Goal: Find specific page/section: Find specific page/section

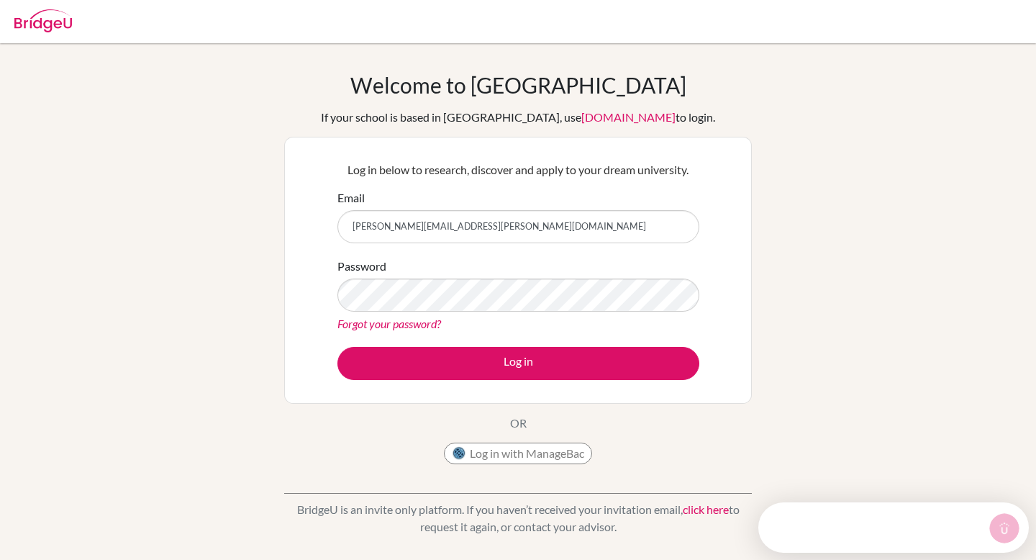
type input "jessica.solomon@cialfo.com.sg"
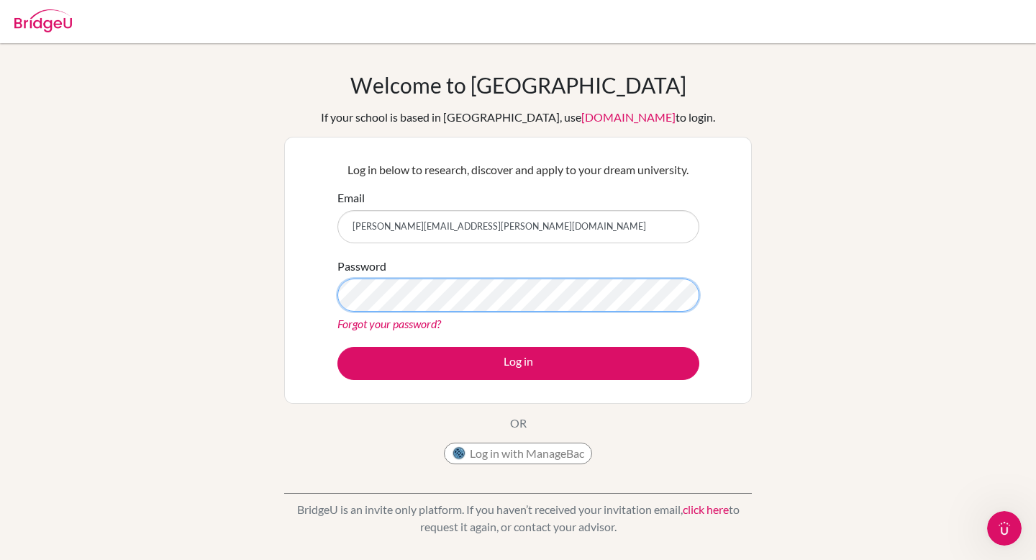
click at [337, 347] on button "Log in" at bounding box center [518, 363] width 362 height 33
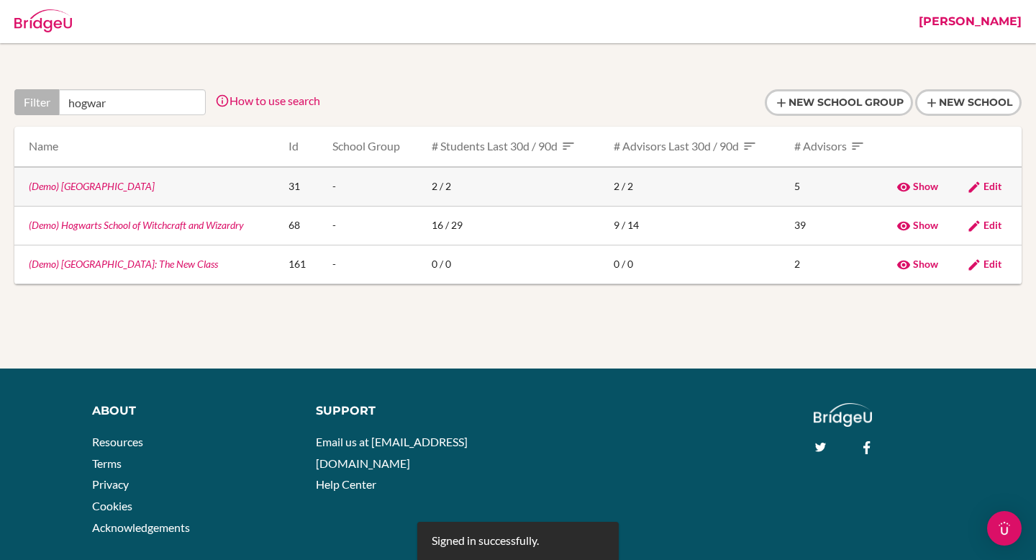
type input "hogwar"
click at [91, 188] on link "(Demo) [GEOGRAPHIC_DATA]" at bounding box center [92, 186] width 126 height 12
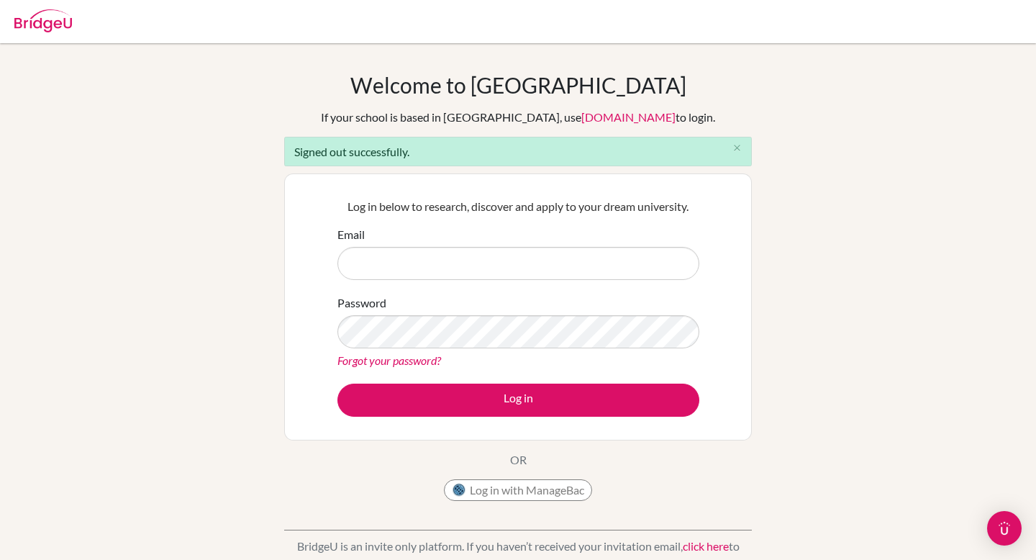
click at [581, 117] on link "[DOMAIN_NAME]" at bounding box center [628, 117] width 94 height 14
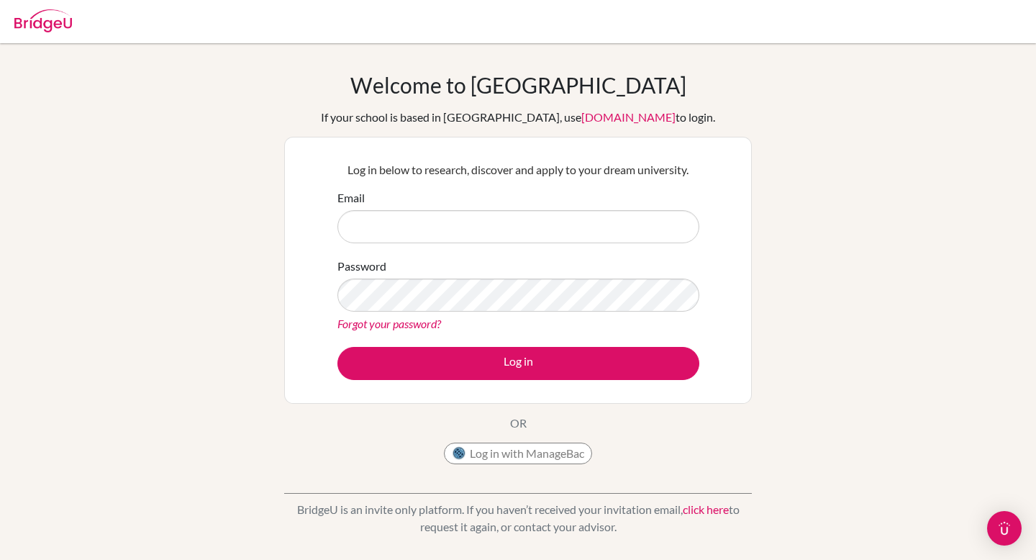
click at [603, 116] on link "app.bridge-u.com.cn" at bounding box center [628, 117] width 94 height 14
